Goal: Transaction & Acquisition: Purchase product/service

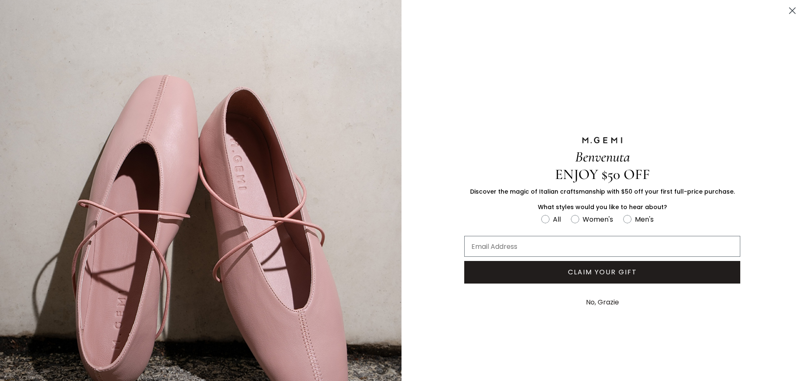
click at [598, 302] on button "No, Grazie" at bounding box center [602, 302] width 41 height 21
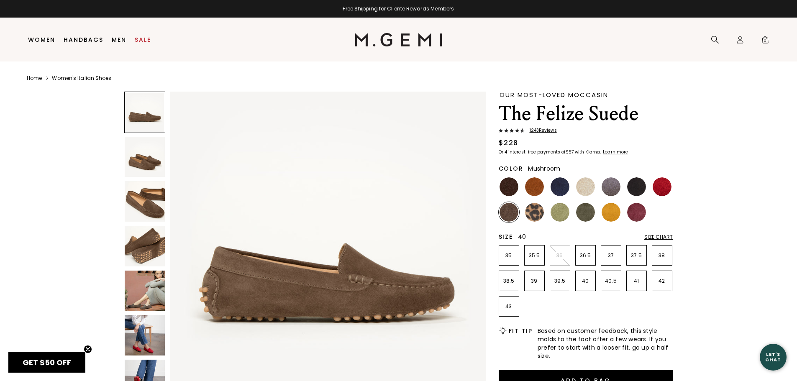
click at [585, 280] on p "40" at bounding box center [586, 281] width 20 height 7
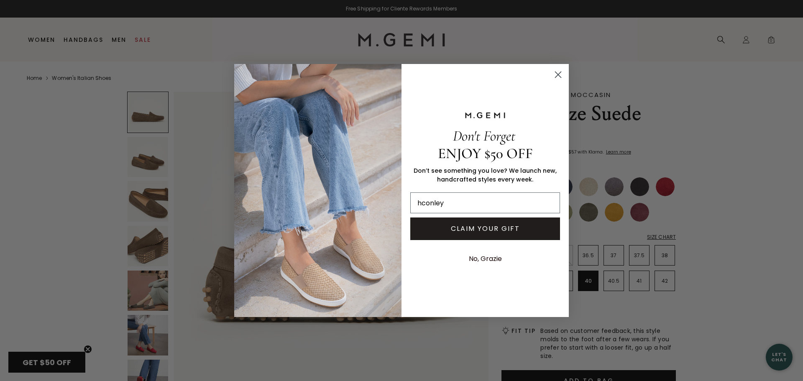
type input "hconley@financialquandary.com"
click at [484, 226] on button "CLAIM YOUR GIFT" at bounding box center [485, 229] width 150 height 23
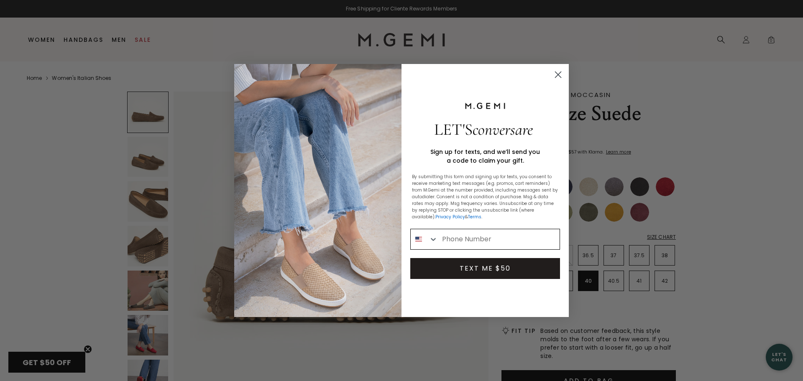
click at [479, 238] on input "Phone Number" at bounding box center [499, 239] width 122 height 20
type input "816-799-1941"
click at [489, 269] on button "TEXT ME $50" at bounding box center [485, 268] width 150 height 21
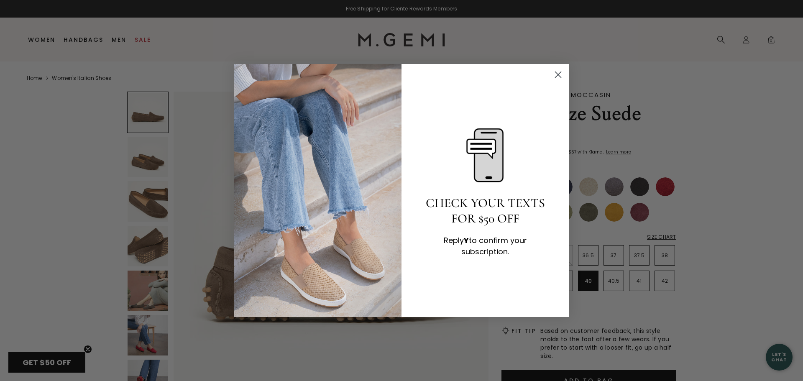
click at [560, 72] on circle "Close dialog" at bounding box center [558, 75] width 14 height 14
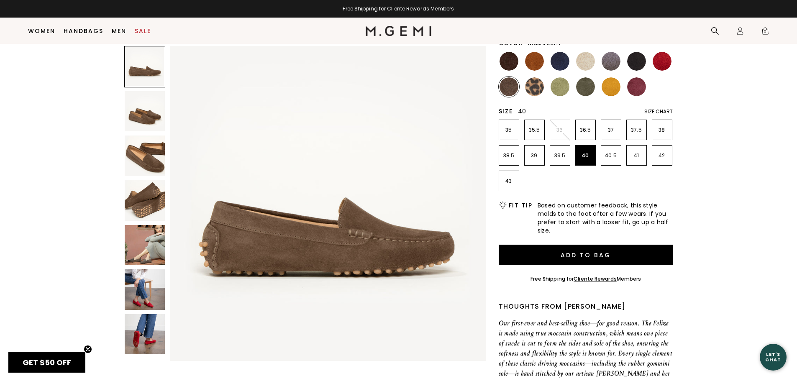
scroll to position [108, 0]
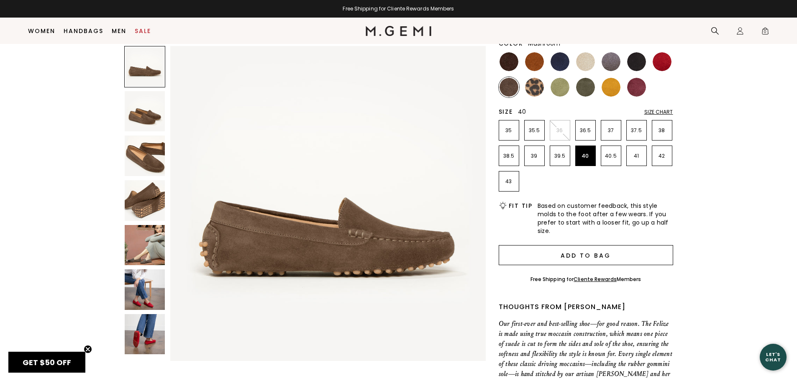
click at [570, 256] on button "Add to Bag" at bounding box center [586, 255] width 174 height 20
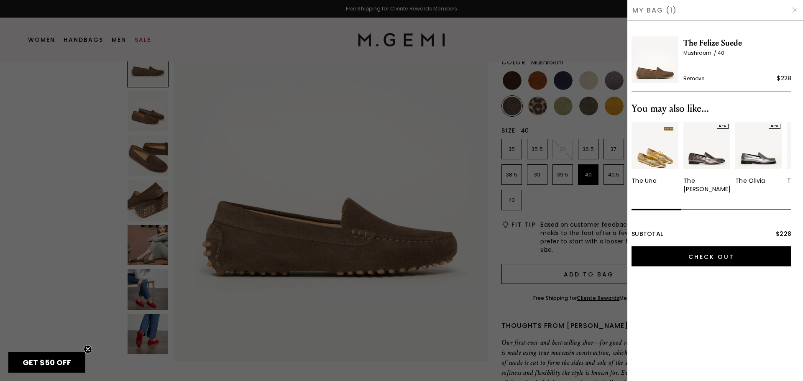
scroll to position [0, 0]
click at [795, 11] on img at bounding box center [795, 10] width 7 height 7
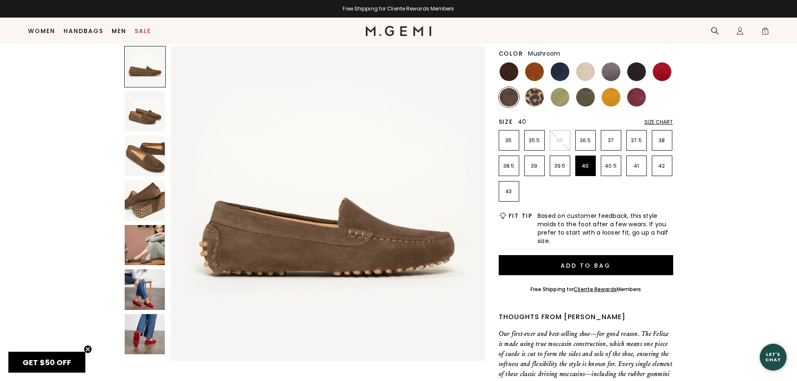
scroll to position [90, 0]
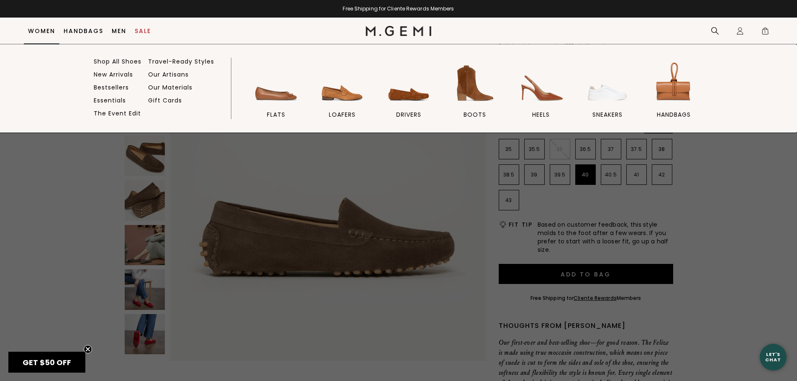
click at [36, 30] on link "Women" at bounding box center [41, 31] width 27 height 7
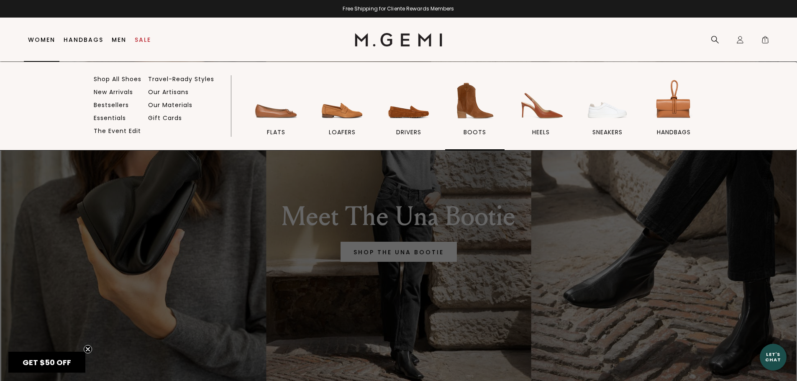
click at [477, 112] on img at bounding box center [474, 100] width 47 height 47
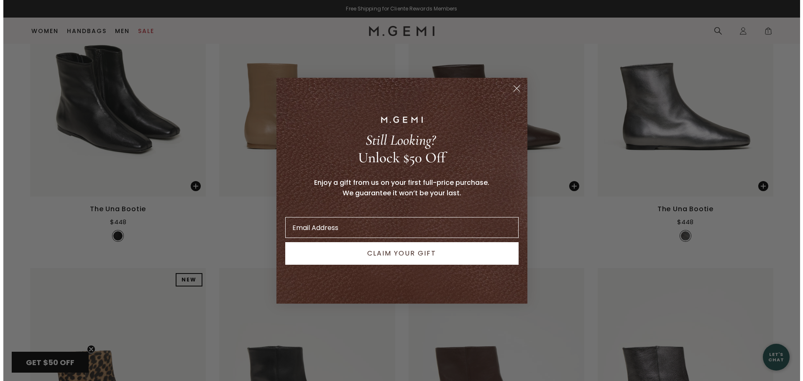
scroll to position [203, 0]
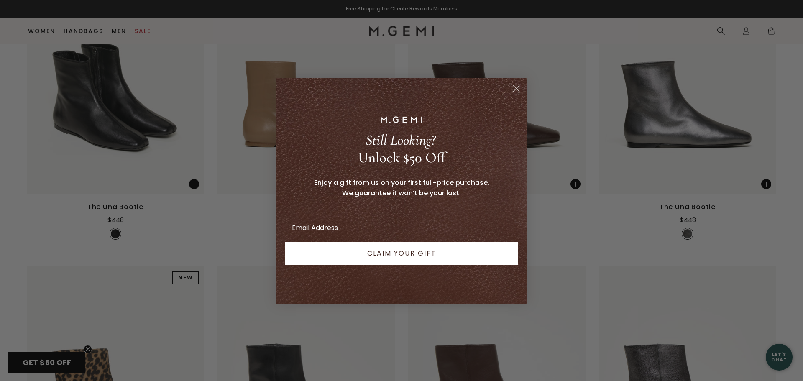
click at [516, 89] on icon "Close dialog" at bounding box center [517, 88] width 6 height 6
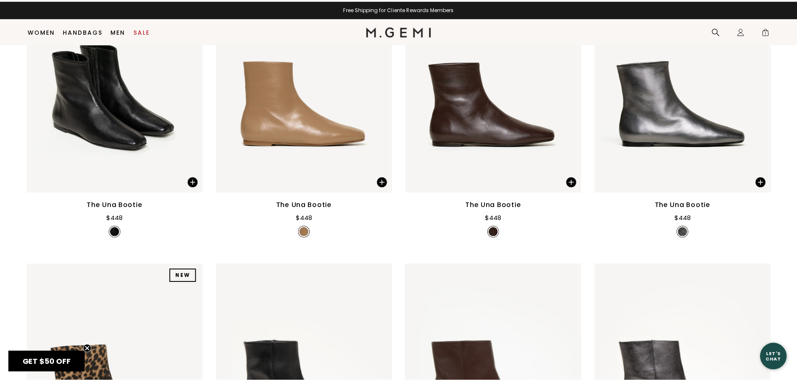
scroll to position [201, 0]
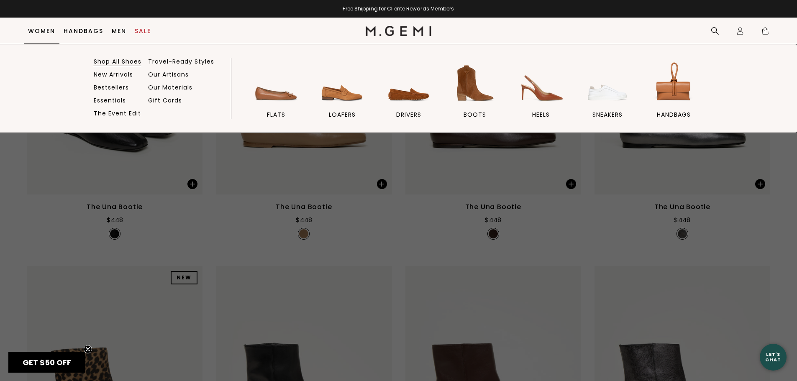
click at [117, 60] on link "Shop All Shoes" at bounding box center [118, 62] width 48 height 8
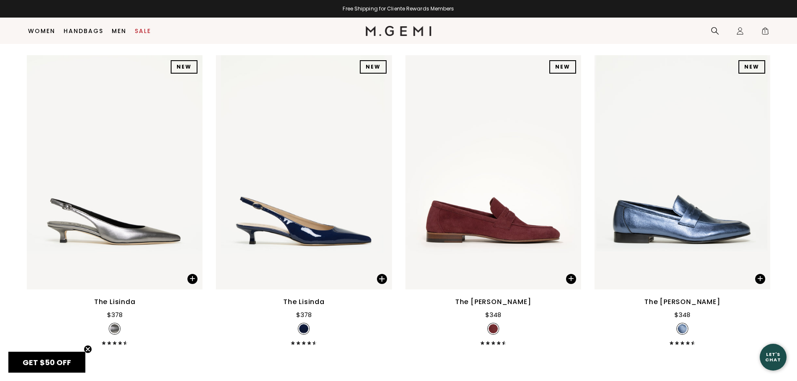
scroll to position [8280, 0]
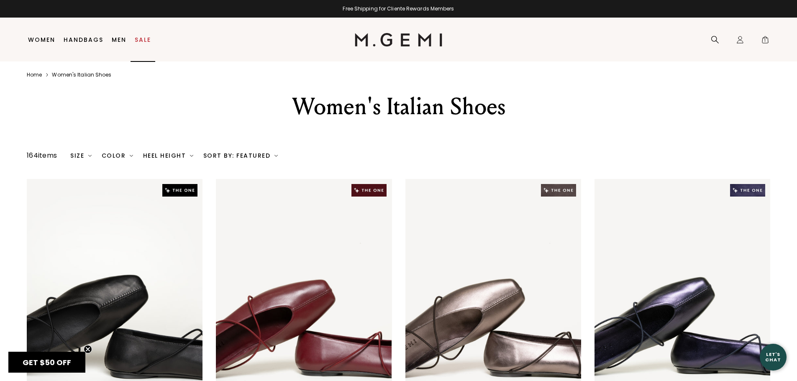
click at [142, 38] on link "Sale" at bounding box center [143, 39] width 16 height 7
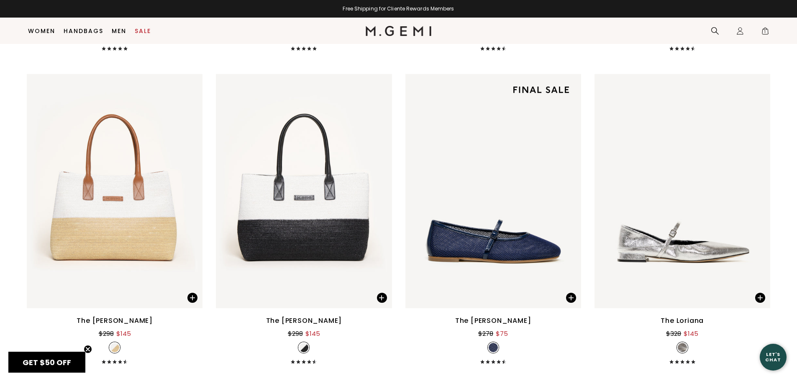
scroll to position [6518, 0]
